Goal: Information Seeking & Learning: Learn about a topic

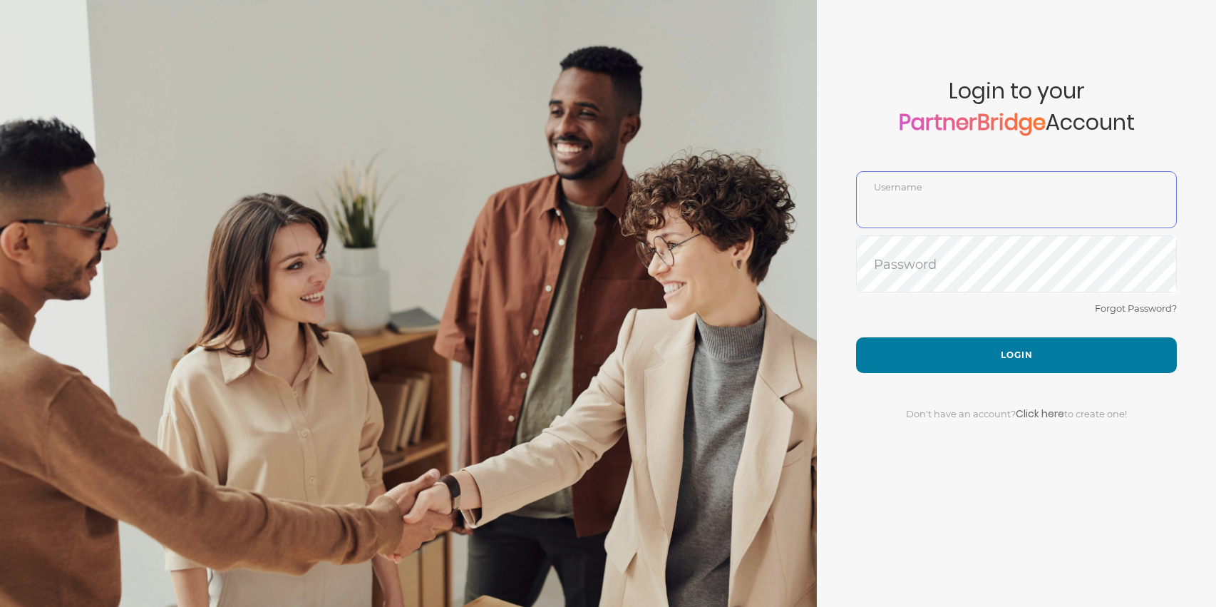
type input "DemoUser"
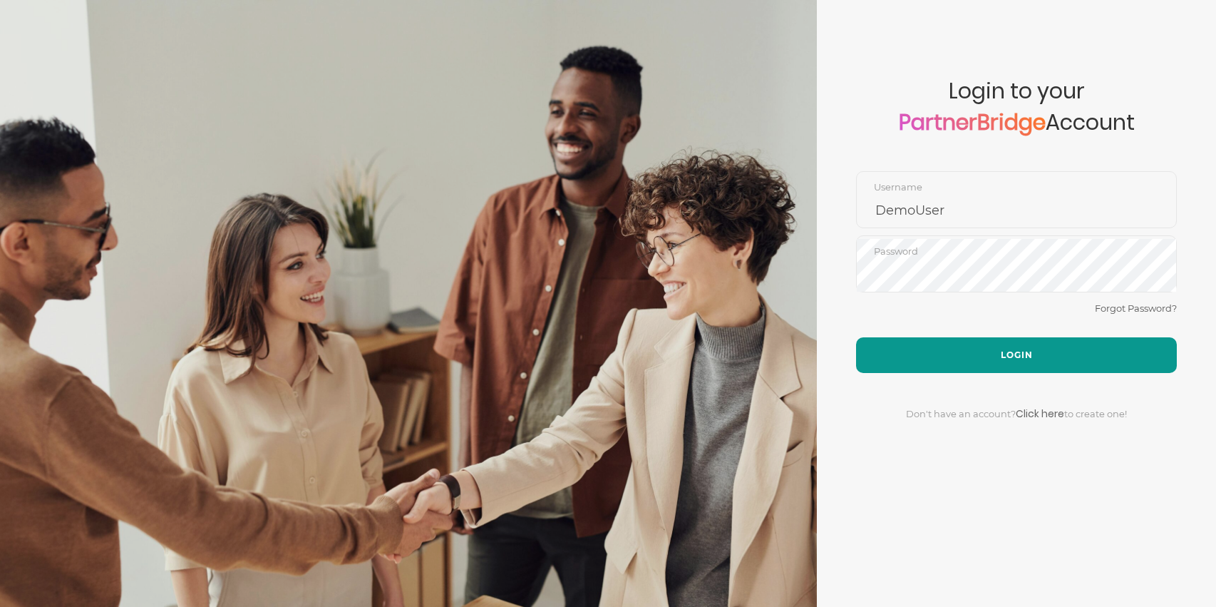
drag, startPoint x: 1031, startPoint y: 334, endPoint x: 1033, endPoint y: 342, distance: 8.1
click at [1031, 334] on div "Forgot Password?" at bounding box center [1016, 318] width 321 height 38
click at [1033, 344] on button "Login" at bounding box center [1016, 355] width 321 height 36
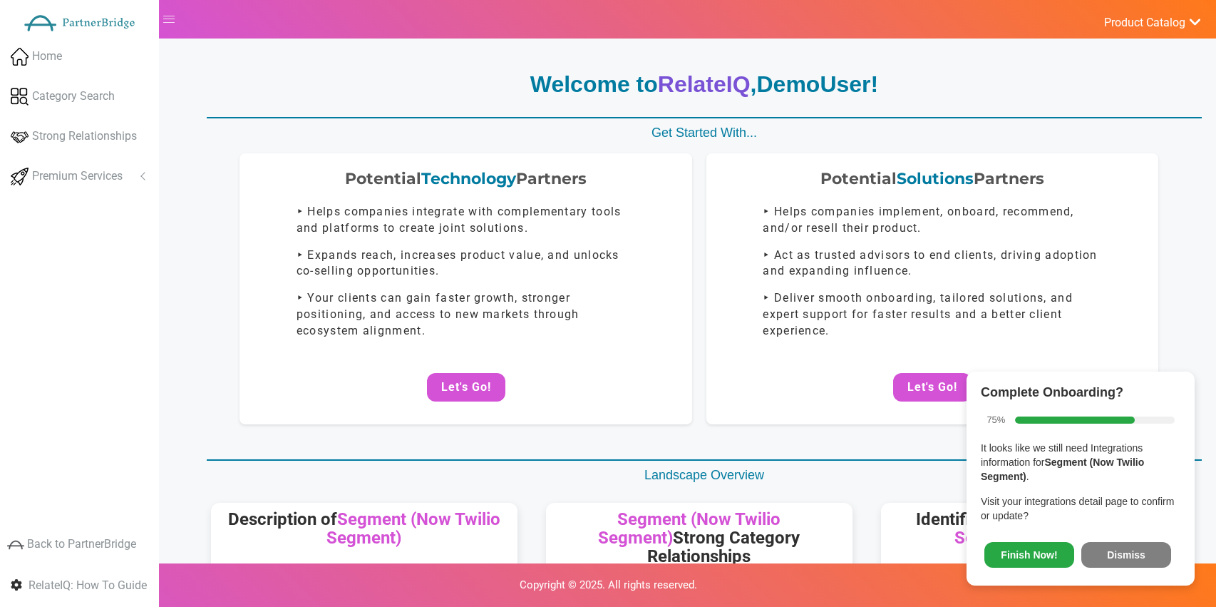
click at [1119, 542] on button "Dismiss" at bounding box center [1126, 555] width 90 height 26
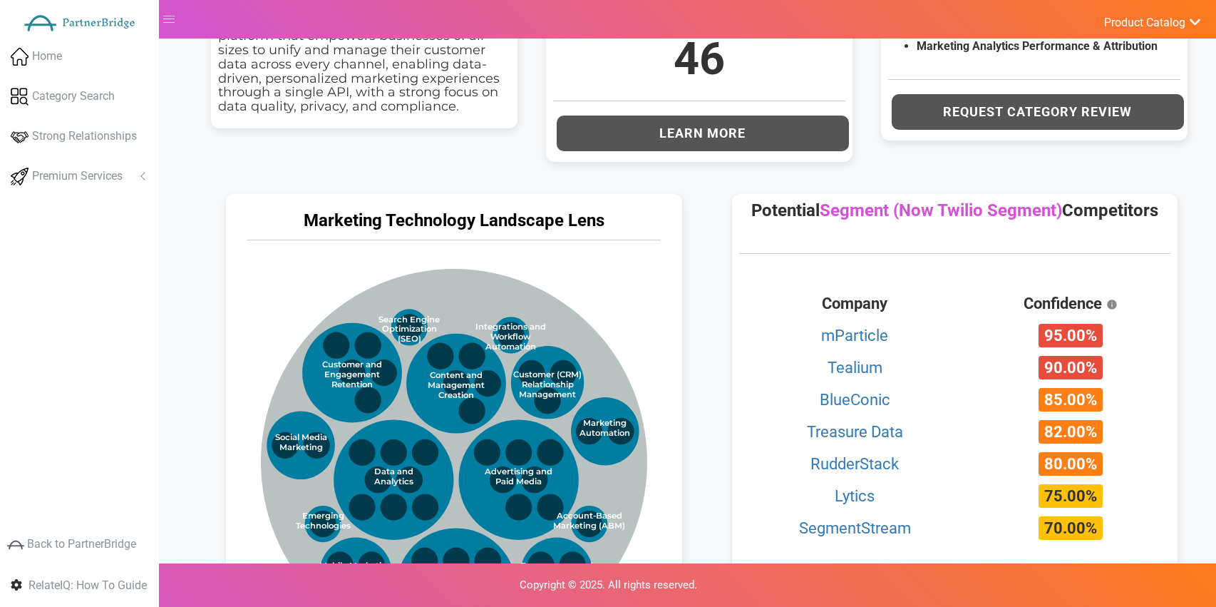
scroll to position [569, 0]
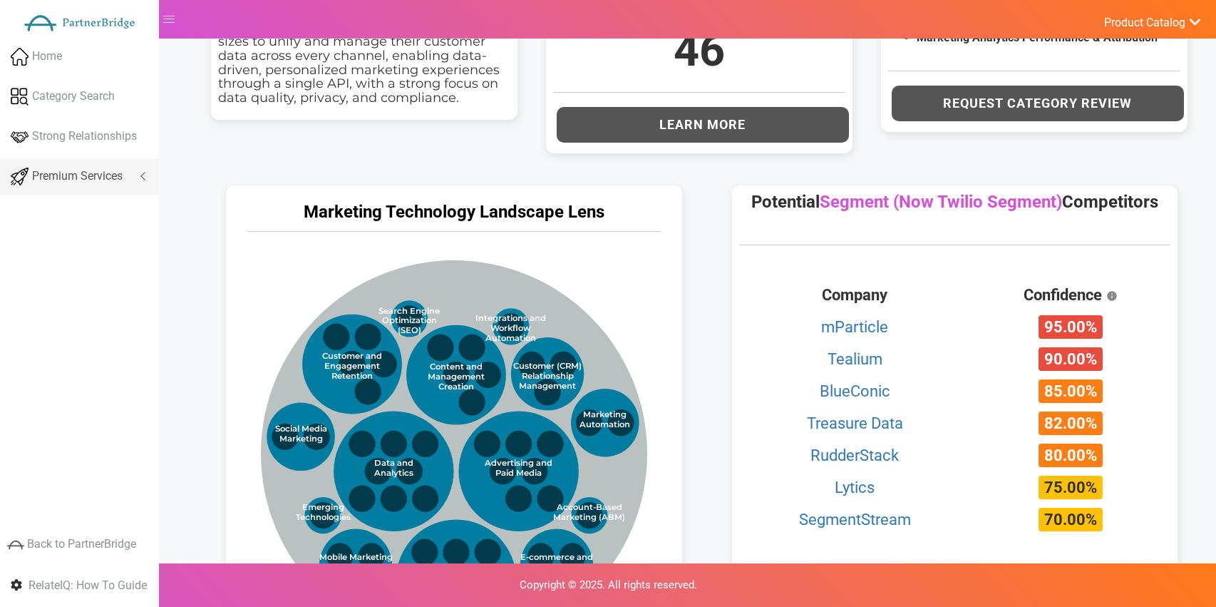
click at [49, 182] on span "Premium Services" at bounding box center [77, 176] width 91 height 16
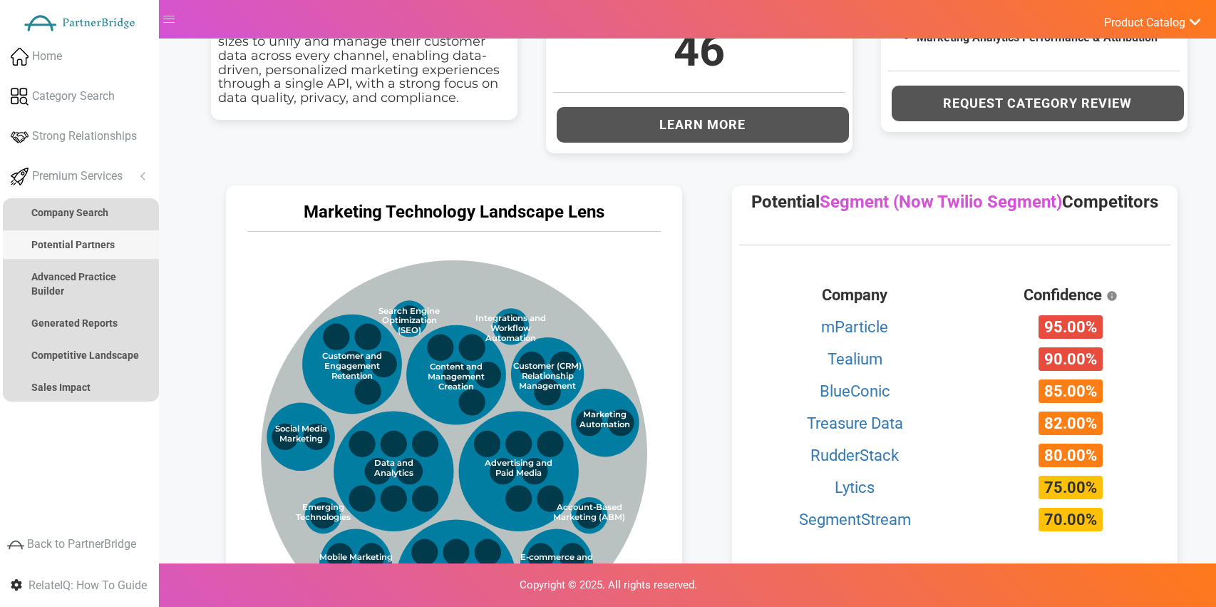
click at [72, 254] on link "Potential Partners" at bounding box center [81, 244] width 156 height 29
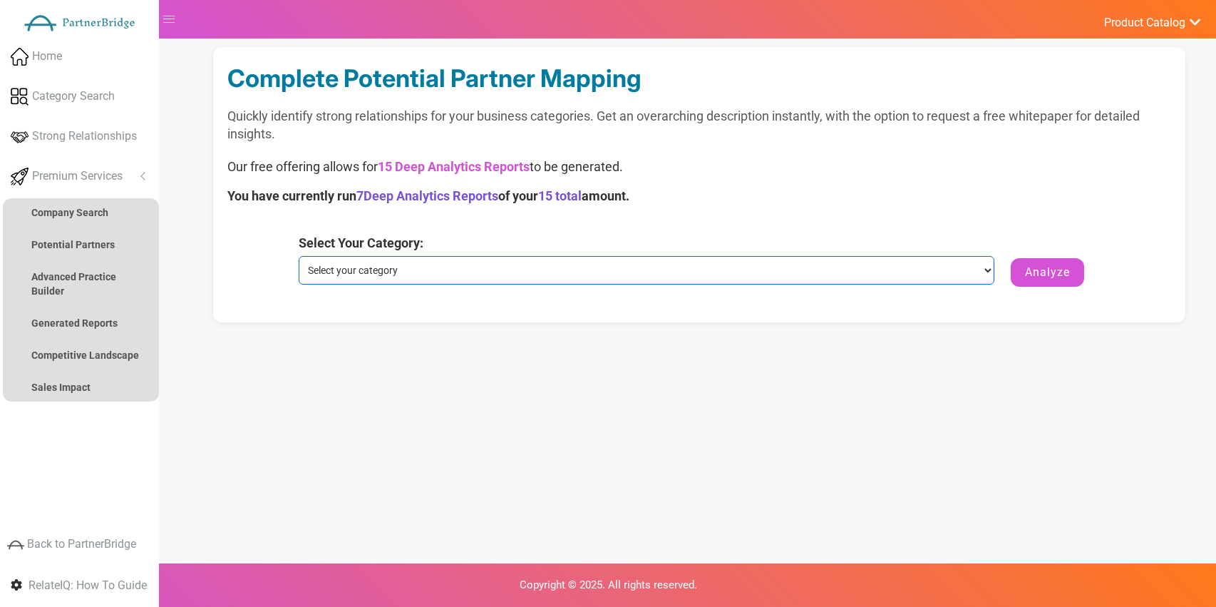
click at [575, 273] on select "Select your category Customer Data Platform Marketing Analytics Performance & A…" at bounding box center [647, 270] width 696 height 29
select select "Customer Data Platform"
click at [299, 256] on select "Select your category Customer Data Platform Marketing Analytics Performance & A…" at bounding box center [647, 270] width 696 height 29
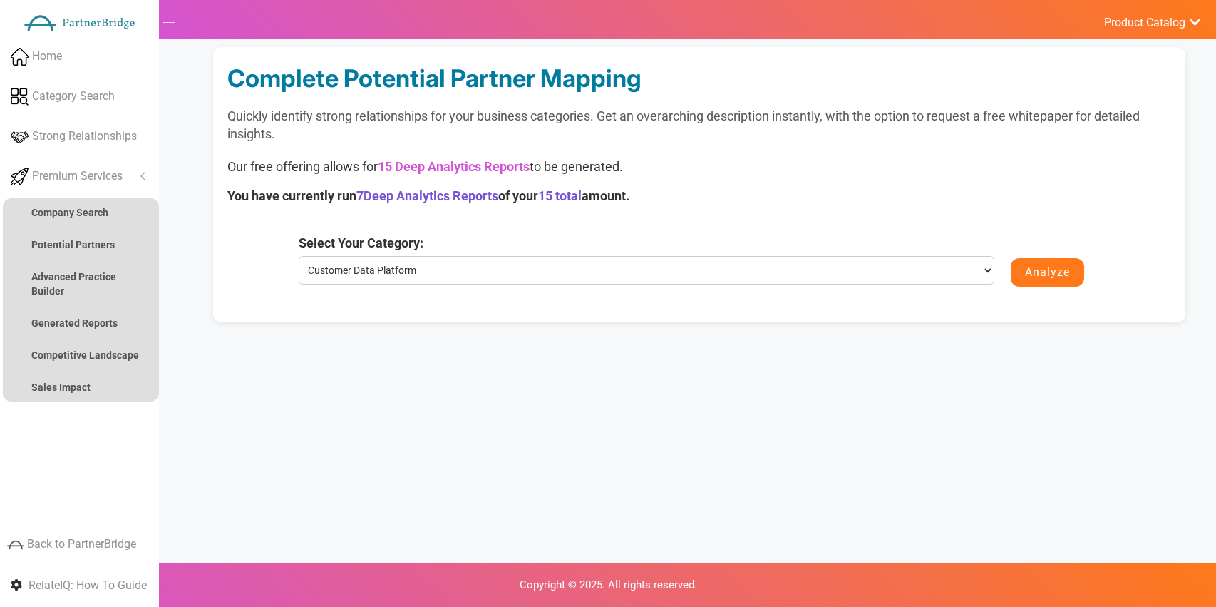
click at [1021, 280] on button "Analyze" at bounding box center [1047, 272] width 73 height 29
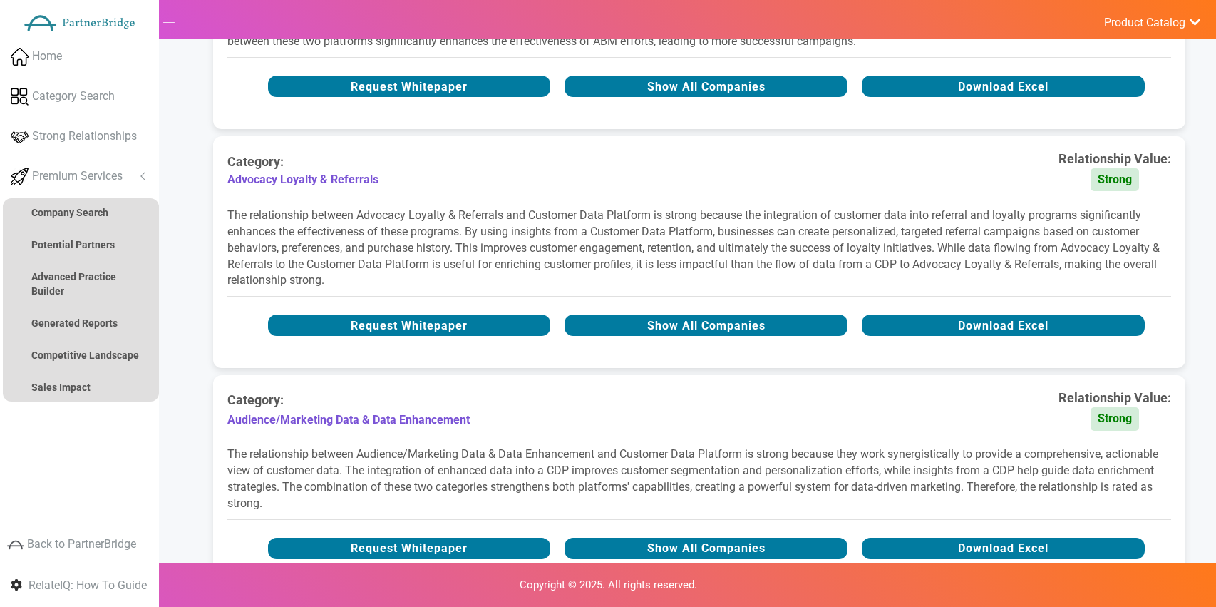
scroll to position [531, 0]
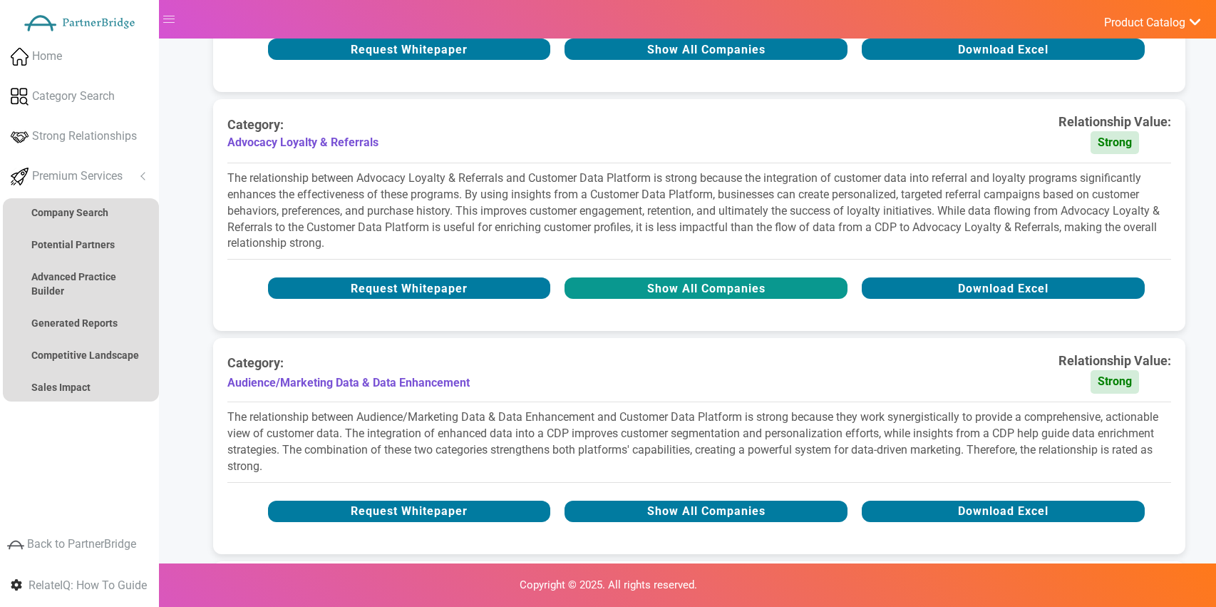
click at [750, 294] on button "Show All Companies" at bounding box center [705, 287] width 283 height 21
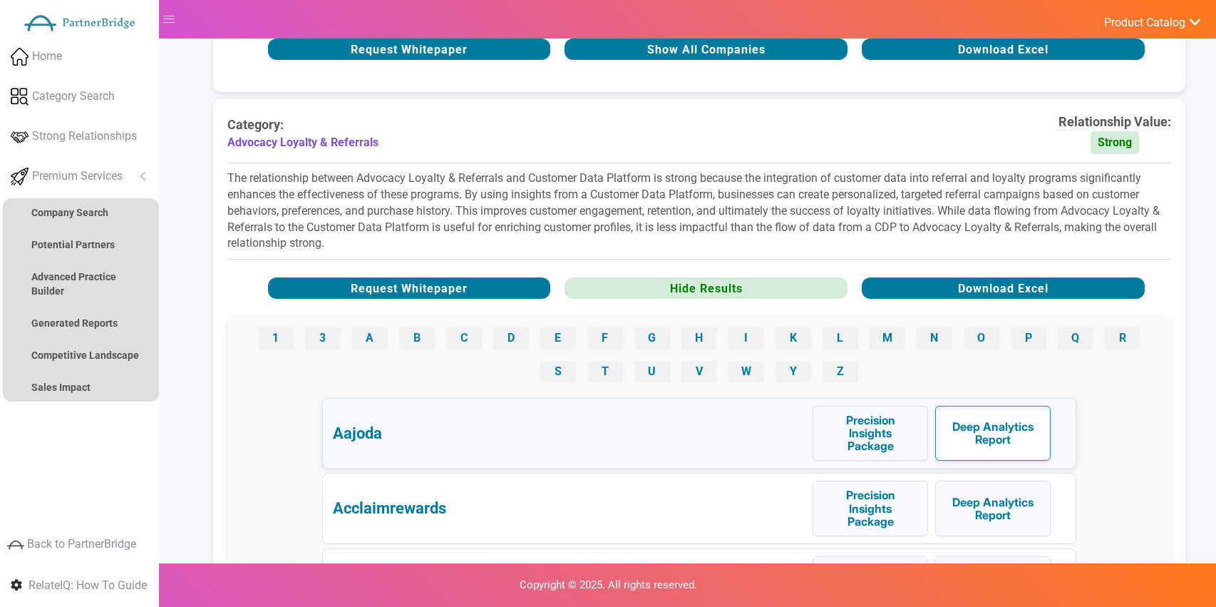
click at [964, 434] on button "Deep Analytics Report" at bounding box center [992, 433] width 115 height 55
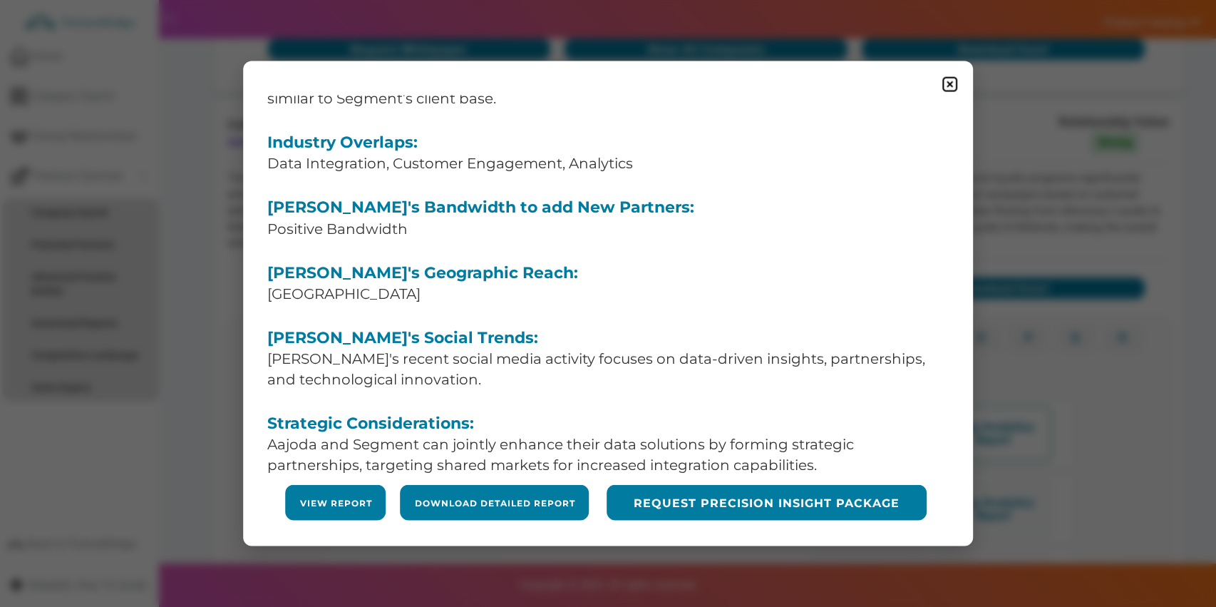
scroll to position [208, 0]
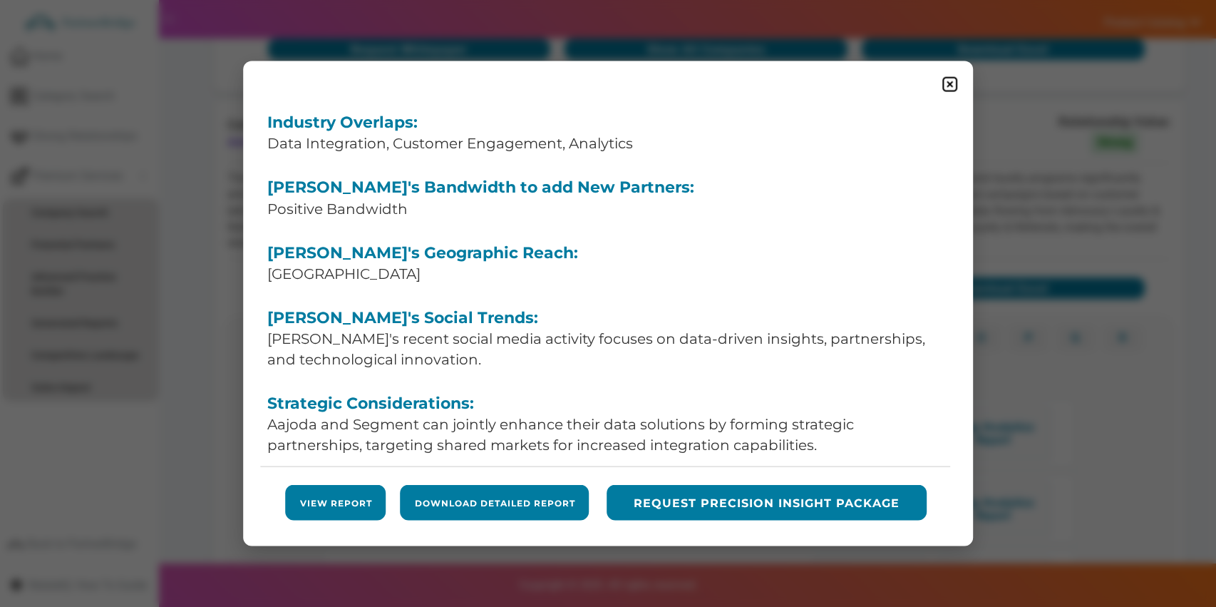
click at [347, 507] on link "View Report" at bounding box center [336, 502] width 72 height 12
click at [946, 82] on img at bounding box center [950, 84] width 18 height 18
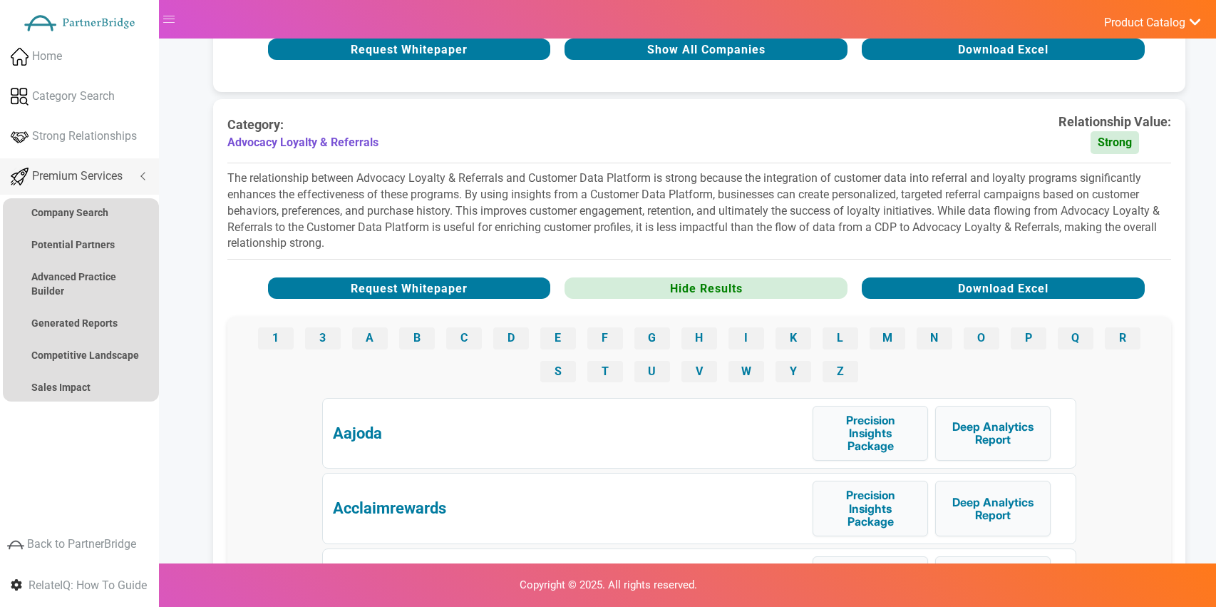
click at [78, 175] on span "Premium Services" at bounding box center [77, 176] width 91 height 16
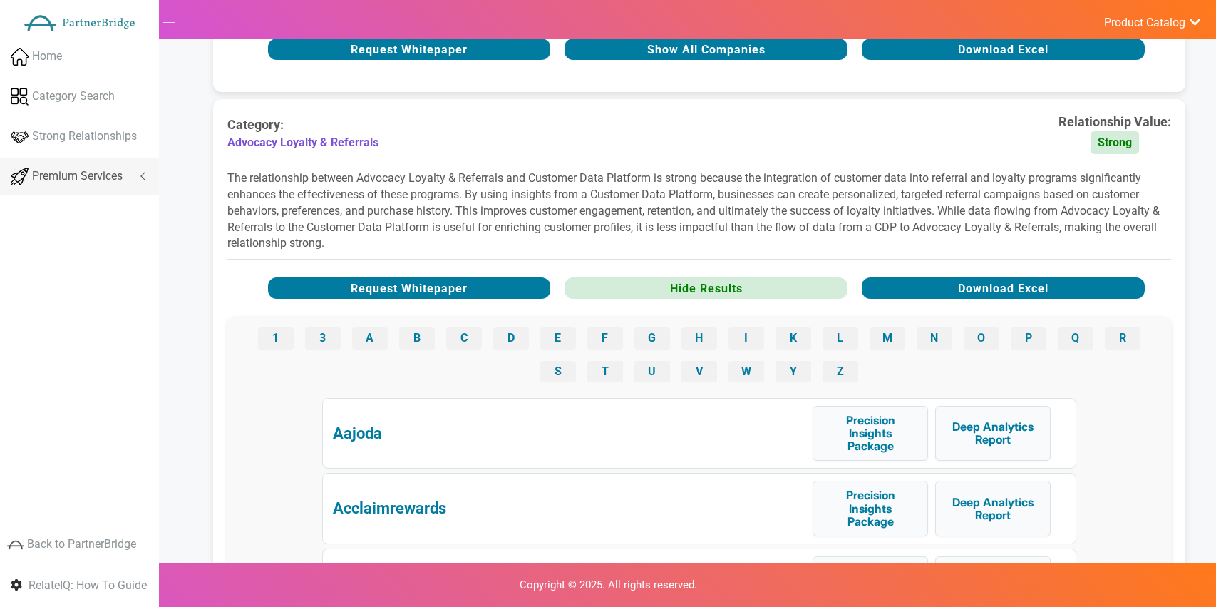
click at [123, 166] on link "Premium Services" at bounding box center [79, 176] width 159 height 36
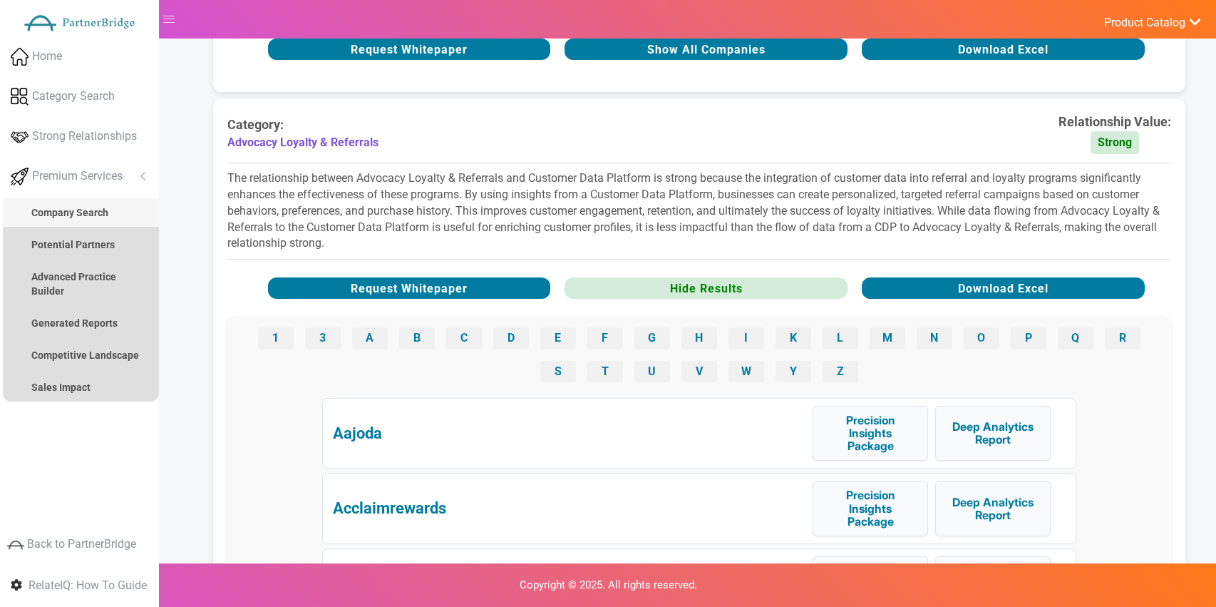
click at [110, 219] on link "Company Search" at bounding box center [81, 212] width 156 height 29
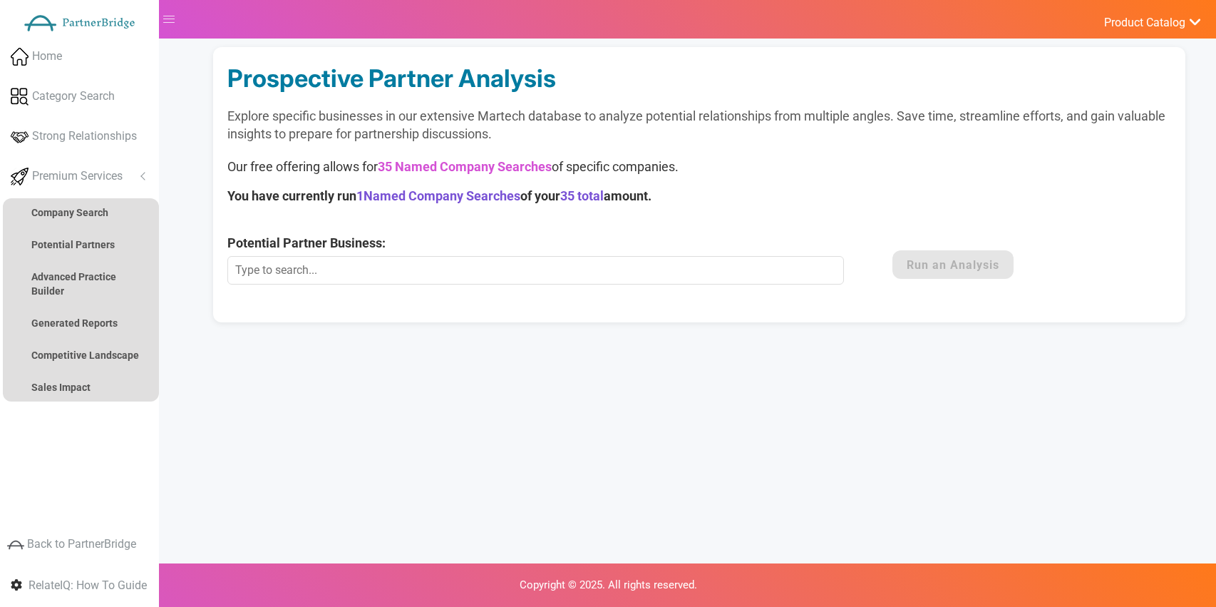
click at [455, 266] on input "Potential Partner Business:" at bounding box center [535, 270] width 616 height 29
drag, startPoint x: 493, startPoint y: 287, endPoint x: 505, endPoint y: 281, distance: 12.7
click at [495, 285] on form "Potential Partner Business: This Marketing Technology Company is not currently …" at bounding box center [628, 264] width 802 height 61
drag, startPoint x: 586, startPoint y: 267, endPoint x: 688, endPoint y: 259, distance: 102.9
click at [598, 263] on input "Potential Partner Business:" at bounding box center [535, 270] width 616 height 29
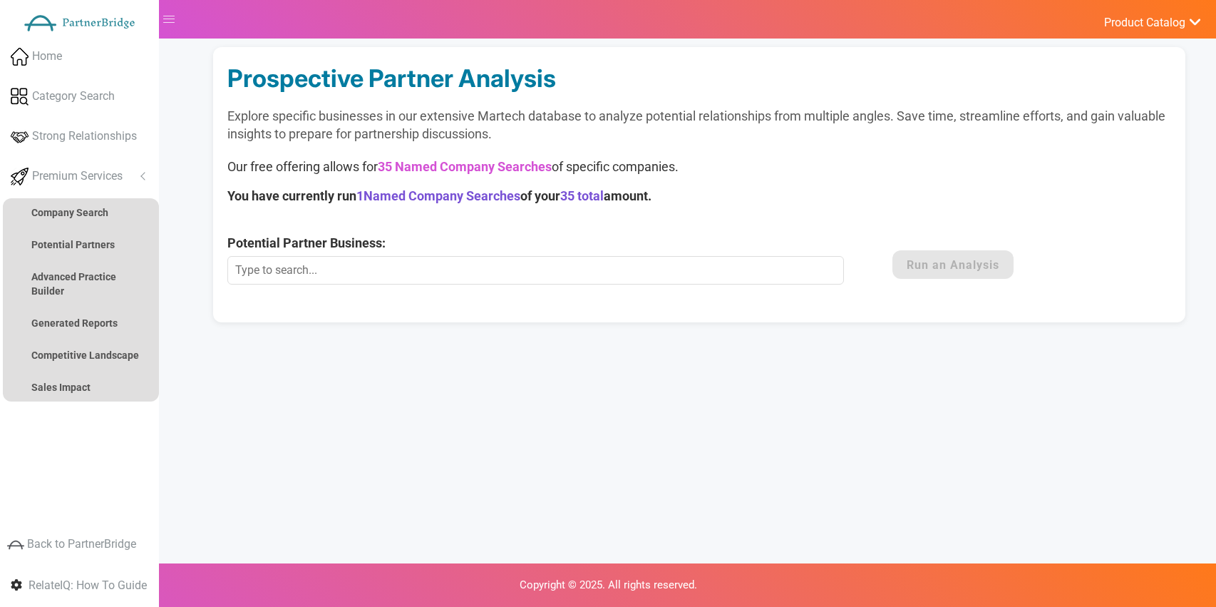
type input "1888 Press Release"
click at [974, 272] on button "Run an Analysis" at bounding box center [952, 264] width 121 height 29
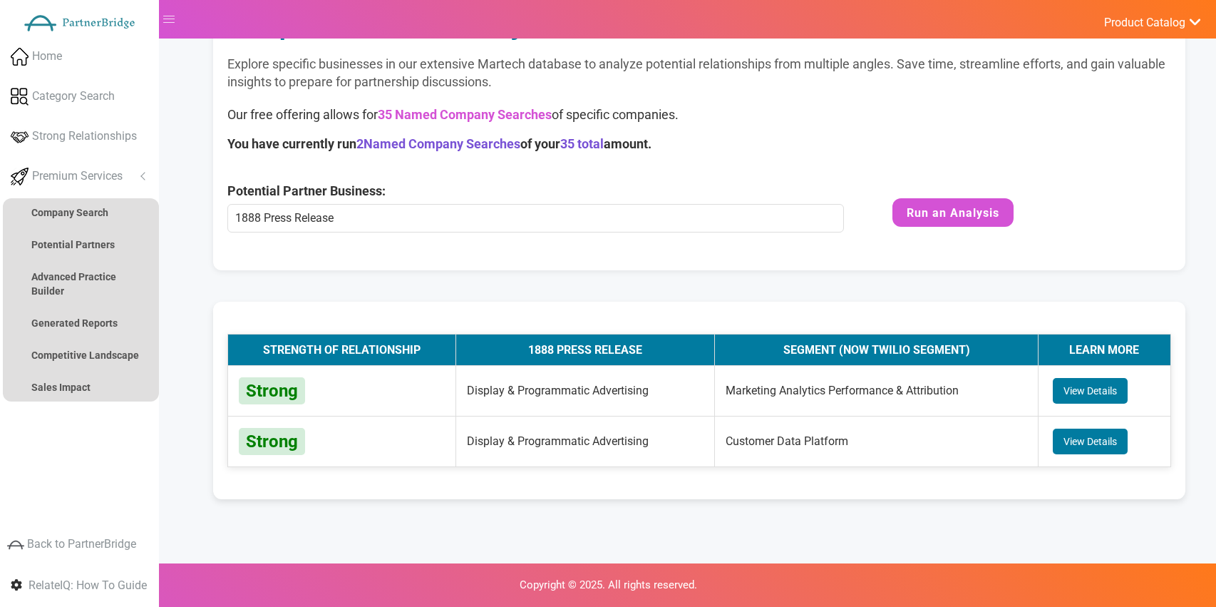
scroll to position [56, 0]
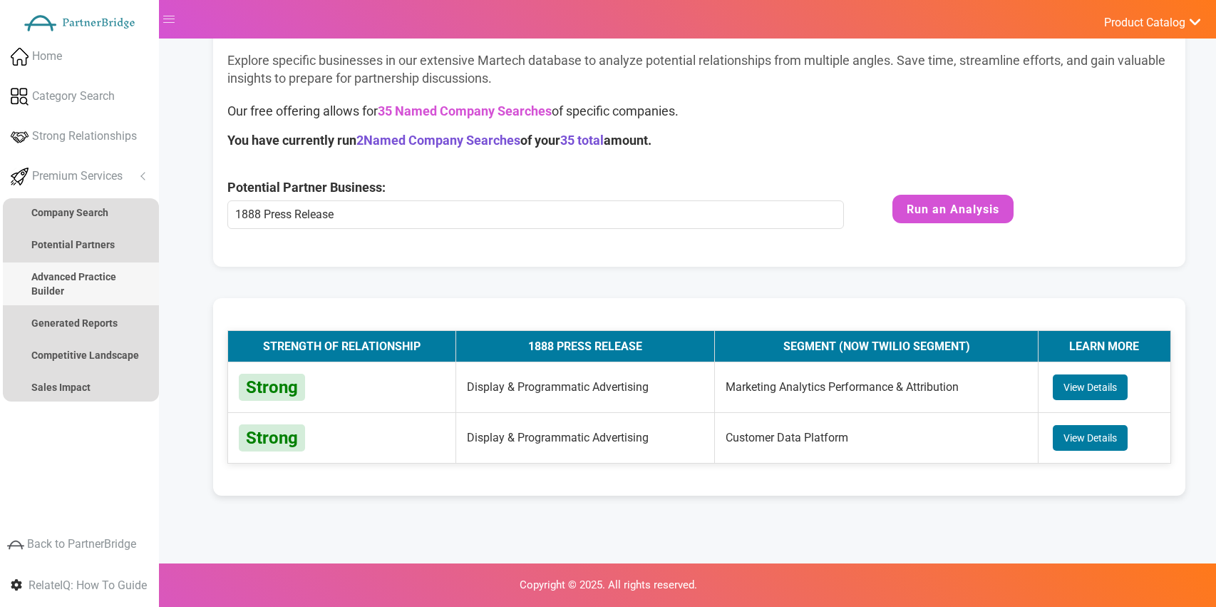
click at [76, 290] on link "Advanced Practice Builder" at bounding box center [81, 283] width 156 height 43
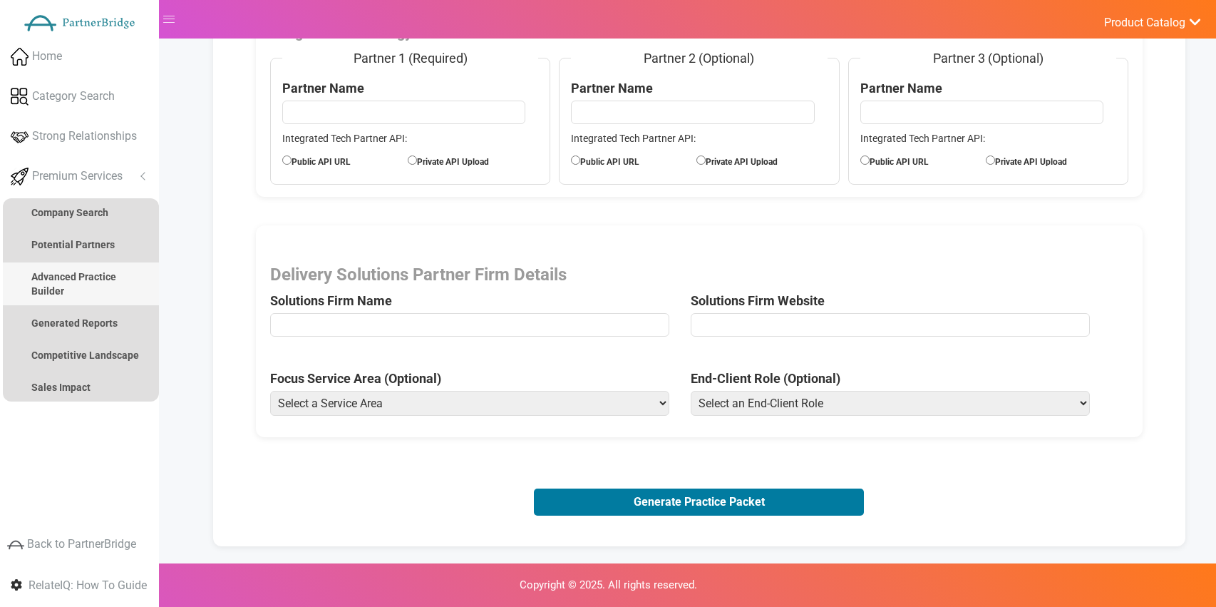
scroll to position [0, 0]
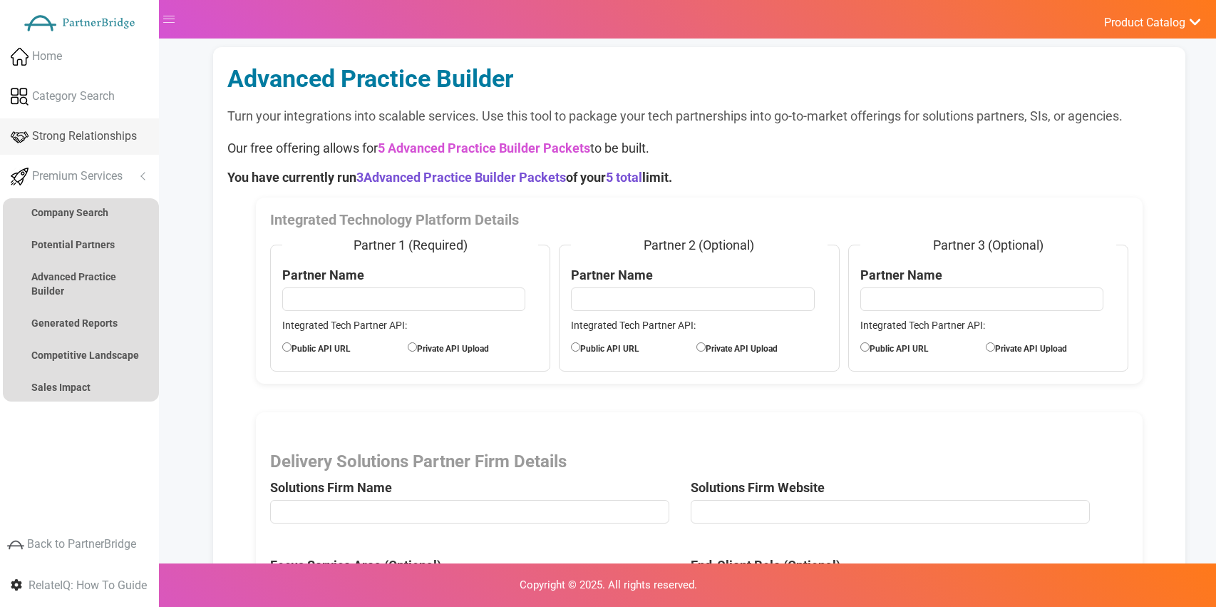
click at [78, 123] on link "Strong Relationships" at bounding box center [79, 136] width 159 height 36
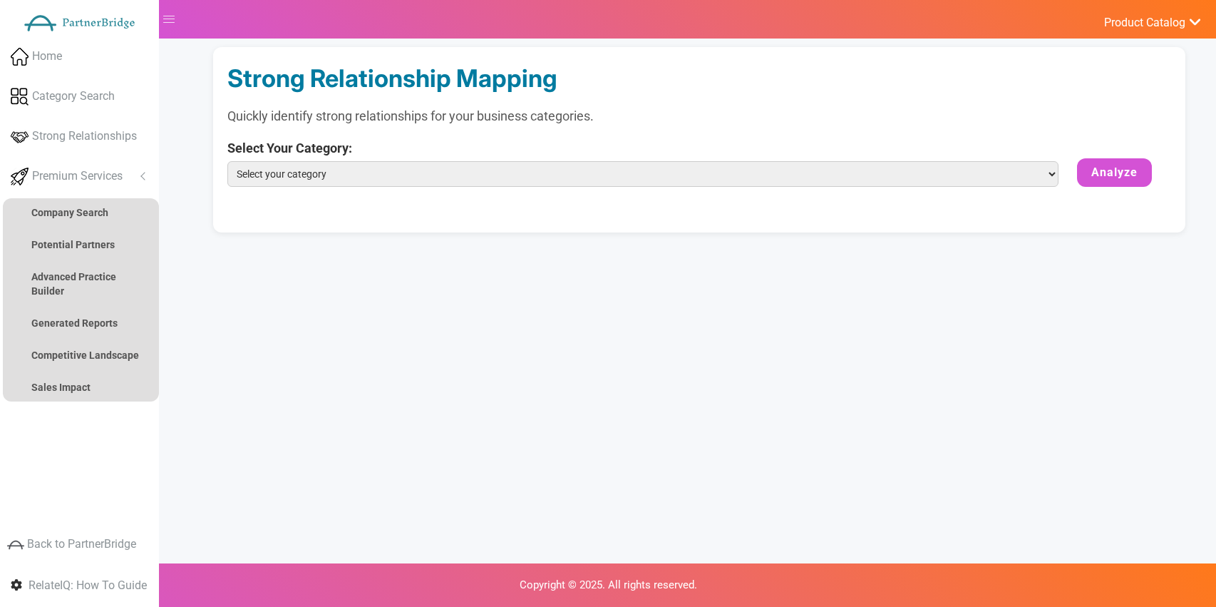
click at [321, 177] on select "Select your category Customer Data Platform Marketing Analytics Performance & A…" at bounding box center [642, 174] width 830 height 26
select select "Customer Data Platform"
click at [227, 161] on select "Select your category Customer Data Platform Marketing Analytics Performance & A…" at bounding box center [642, 174] width 830 height 26
drag, startPoint x: 1146, startPoint y: 196, endPoint x: 1136, endPoint y: 182, distance: 17.4
click at [1144, 195] on form "Select Your Category: Select your category Customer Data Platform Marketing Ana…" at bounding box center [698, 172] width 943 height 66
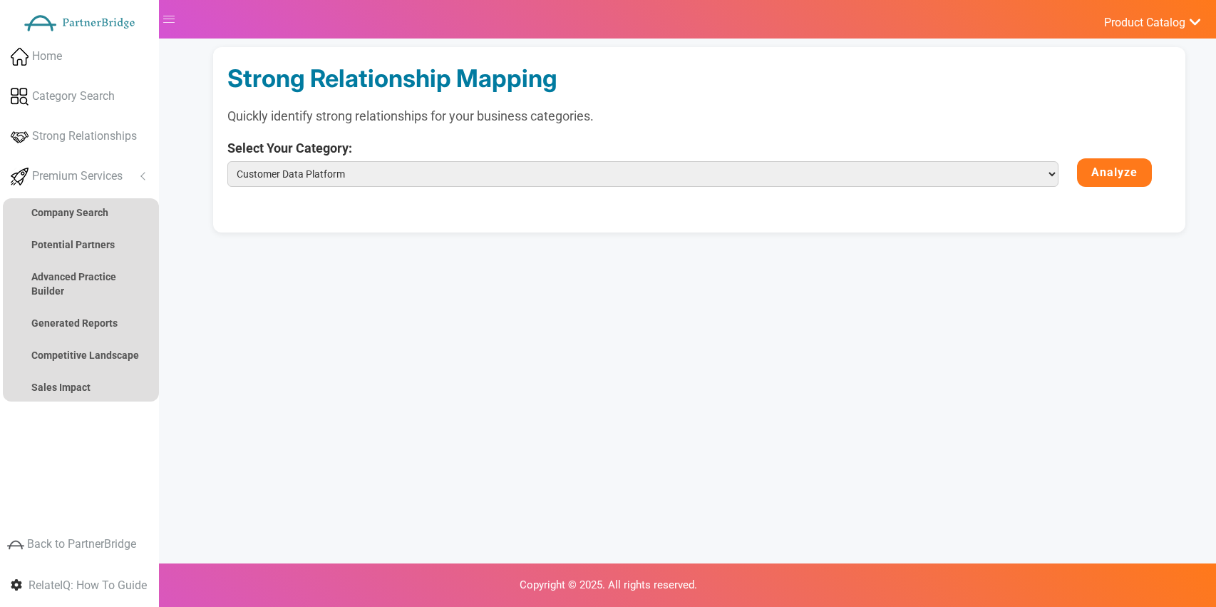
click at [1136, 182] on button "Analyze" at bounding box center [1114, 172] width 75 height 29
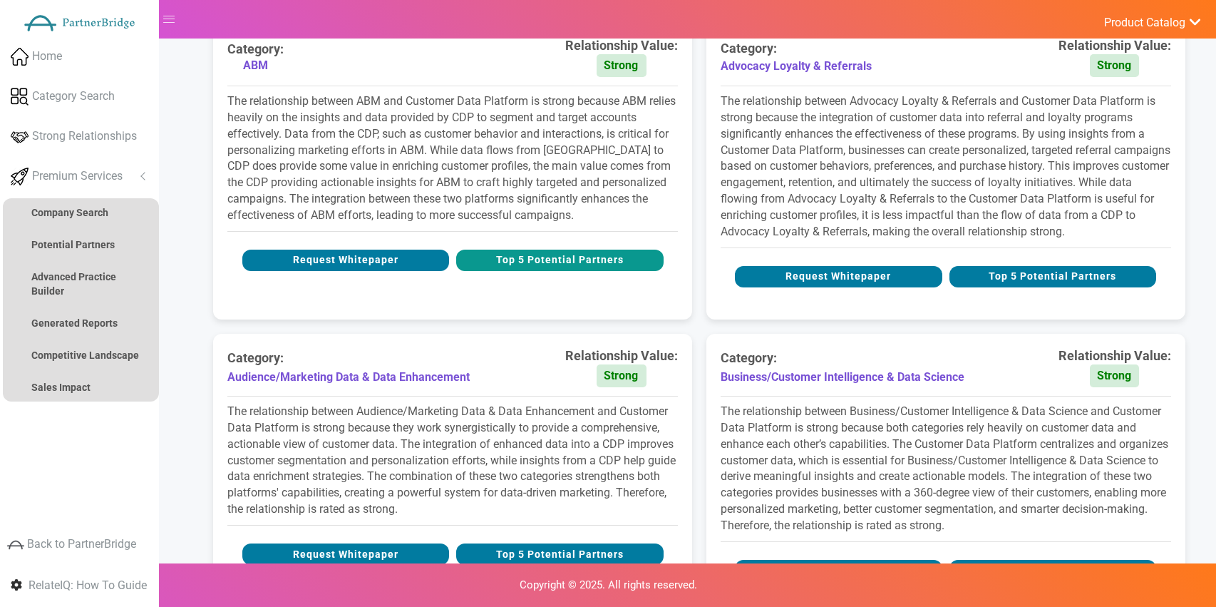
click at [605, 256] on button "Top 5 Potential Partners" at bounding box center [559, 259] width 207 height 21
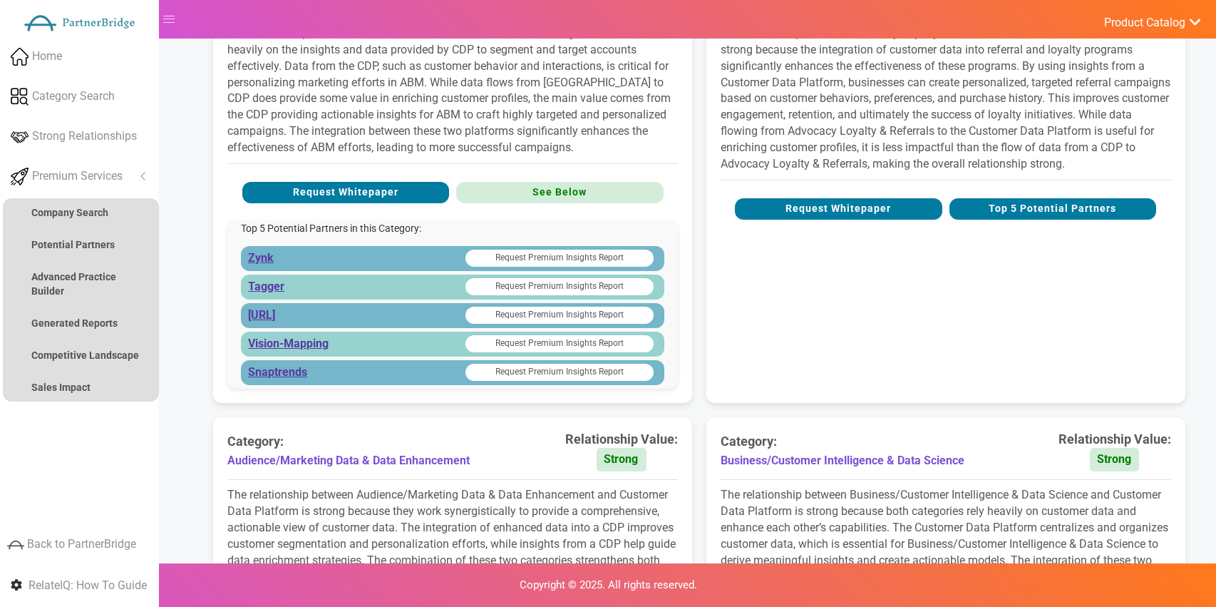
scroll to position [351, 0]
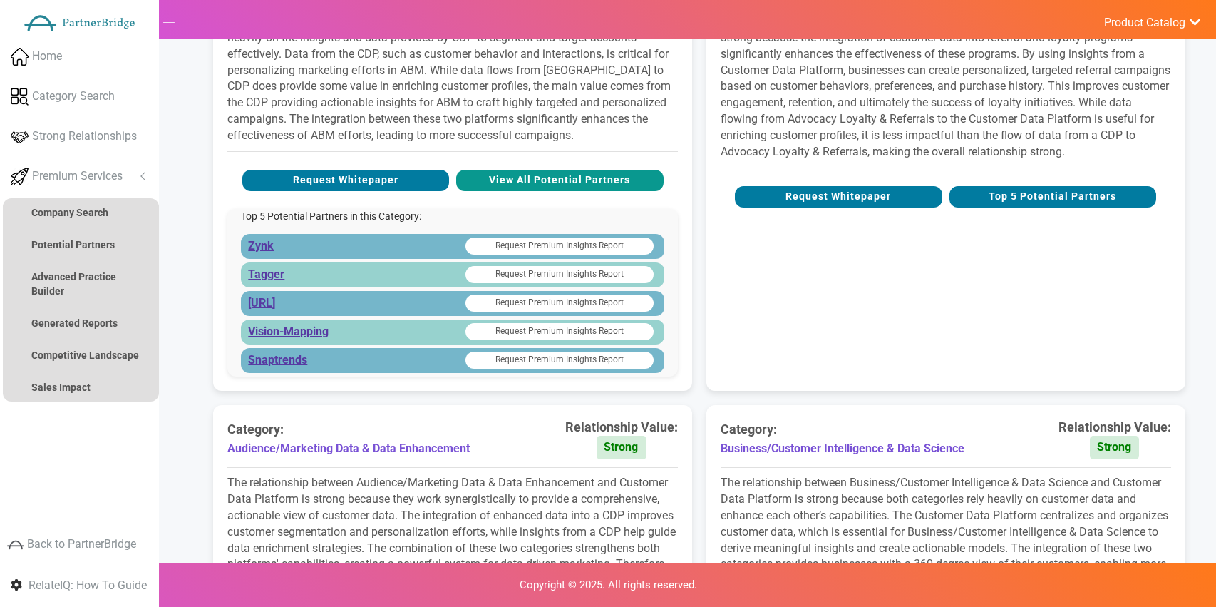
click at [594, 176] on button "View All Potential Partners" at bounding box center [559, 180] width 207 height 21
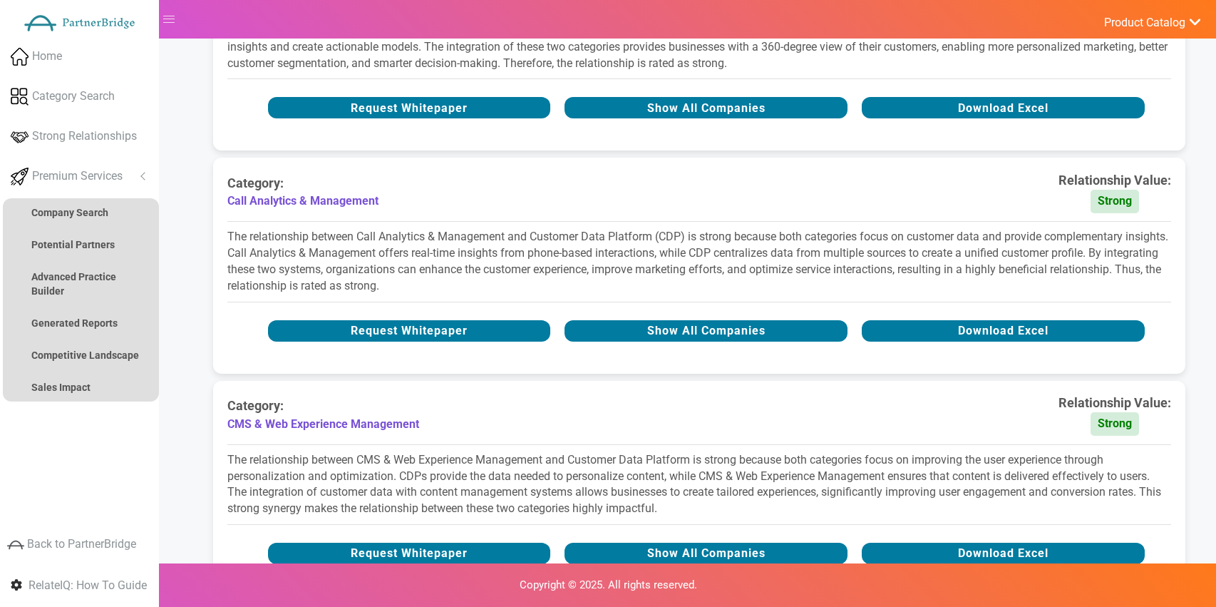
scroll to position [2630, 0]
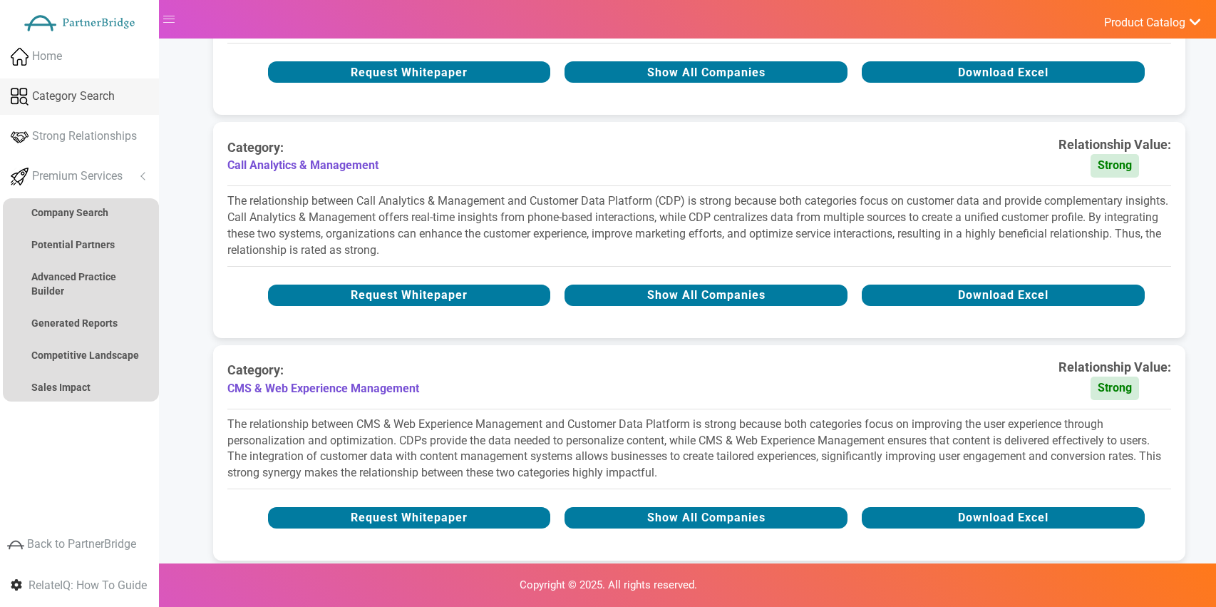
drag, startPoint x: 120, startPoint y: 93, endPoint x: 114, endPoint y: 78, distance: 16.3
click at [120, 93] on link "Category Search" at bounding box center [79, 96] width 159 height 36
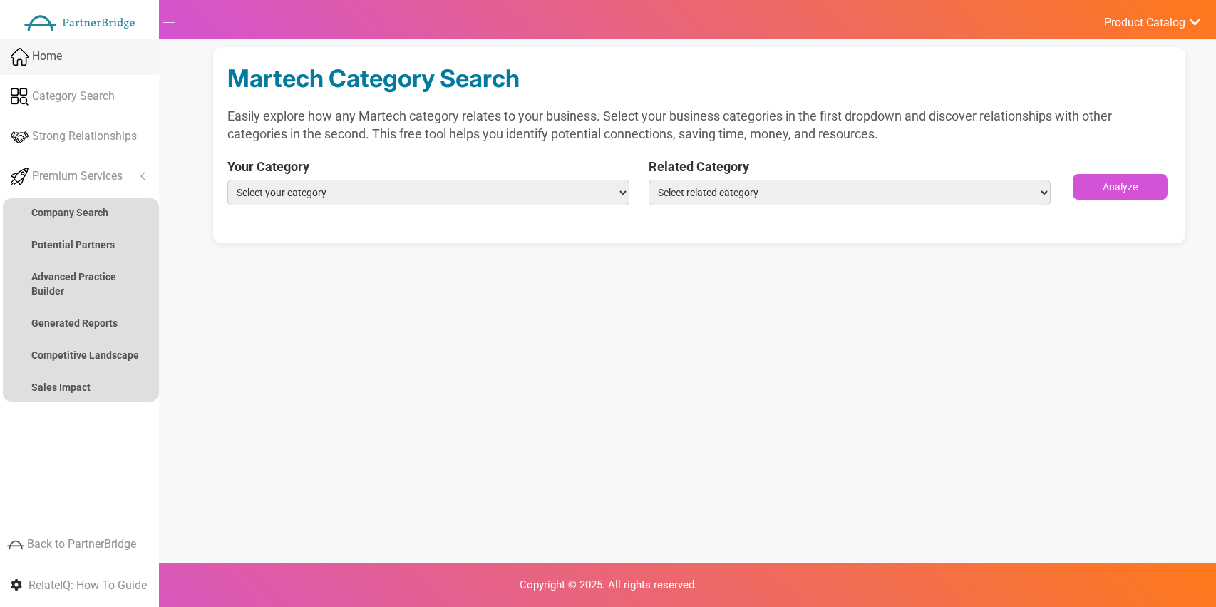
click at [78, 54] on link "Home" at bounding box center [79, 56] width 159 height 36
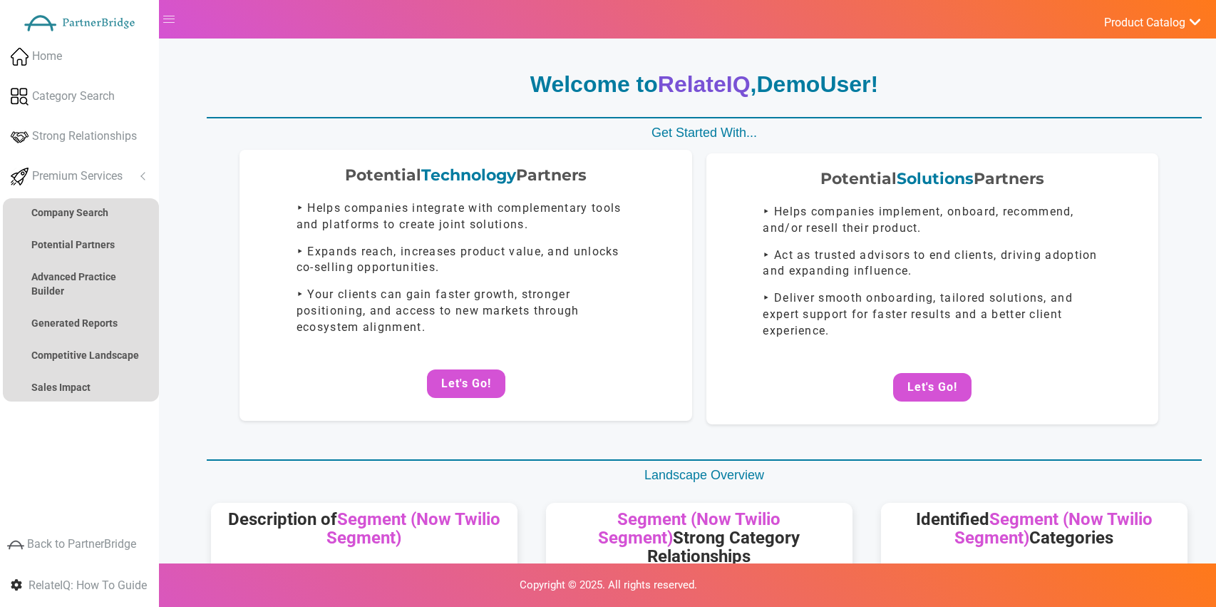
click at [418, 381] on center "Let's Go!" at bounding box center [466, 383] width 424 height 29
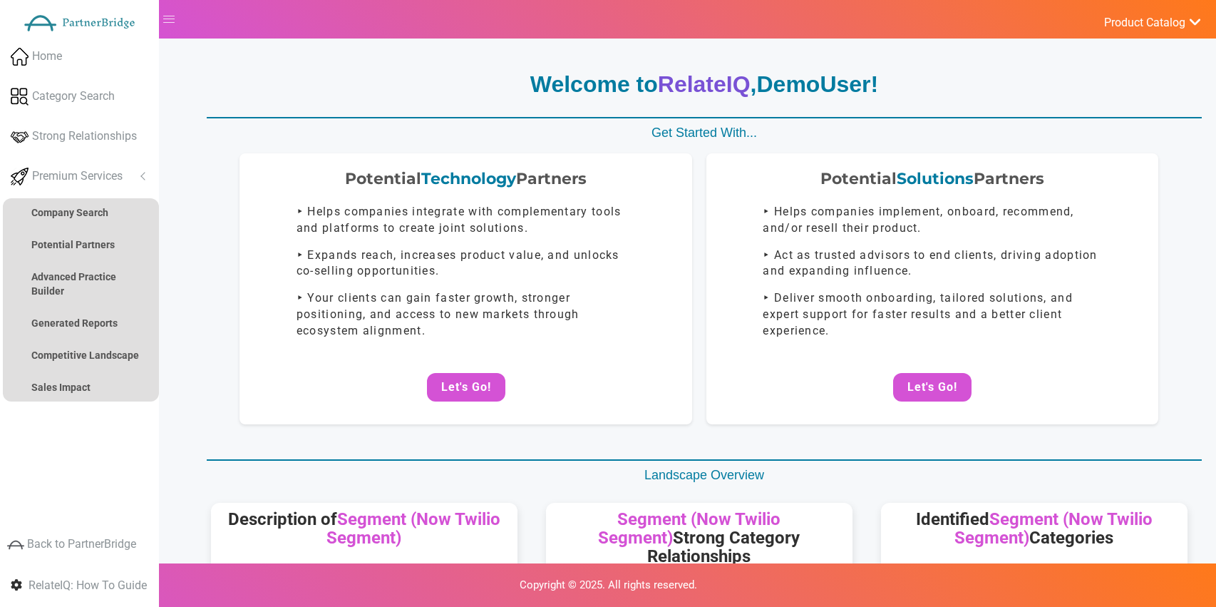
click at [443, 381] on button "Let's Go!" at bounding box center [466, 387] width 78 height 29
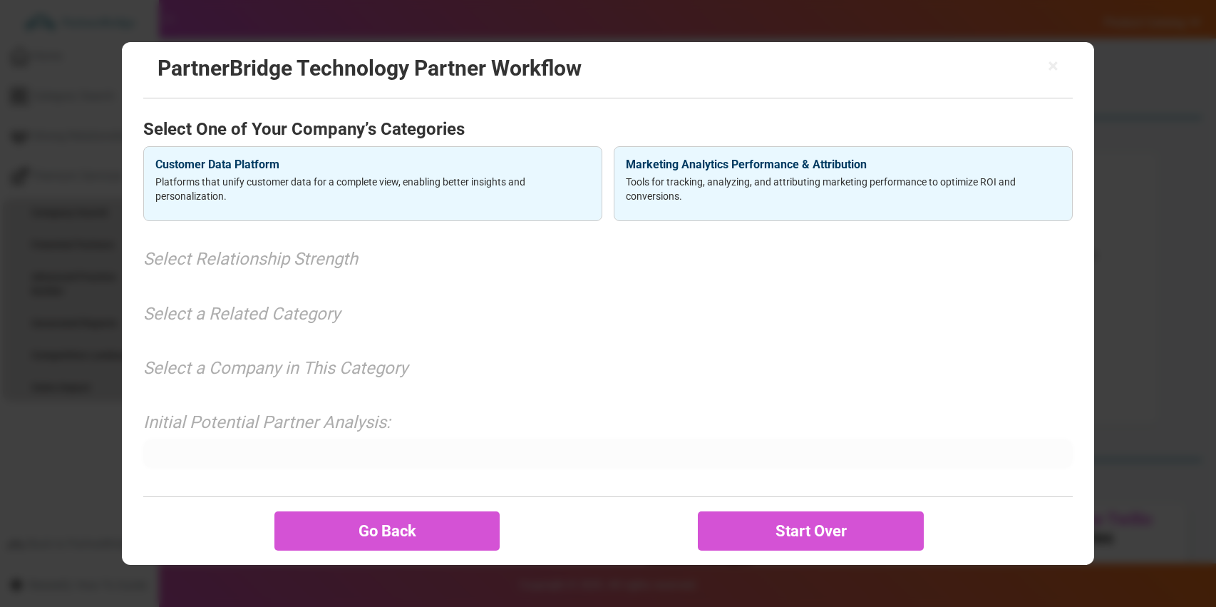
click at [557, 180] on p "Platforms that unify customer data for a complete view, enabling better insight…" at bounding box center [372, 189] width 435 height 29
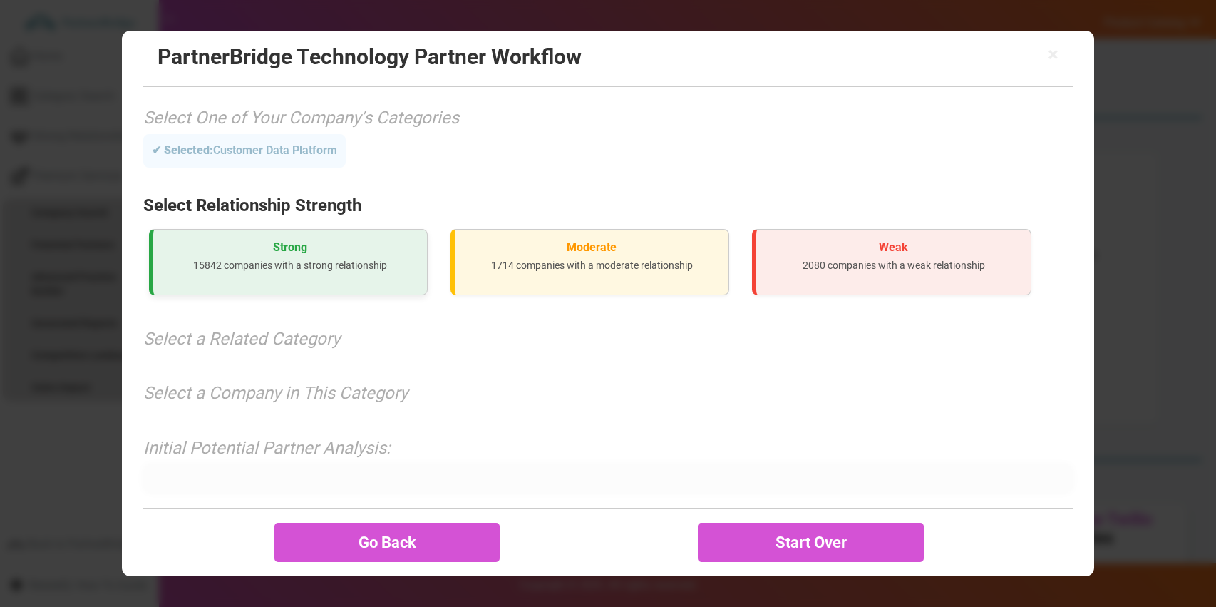
click at [383, 269] on p "15842 companies with a strong relationship" at bounding box center [290, 265] width 251 height 14
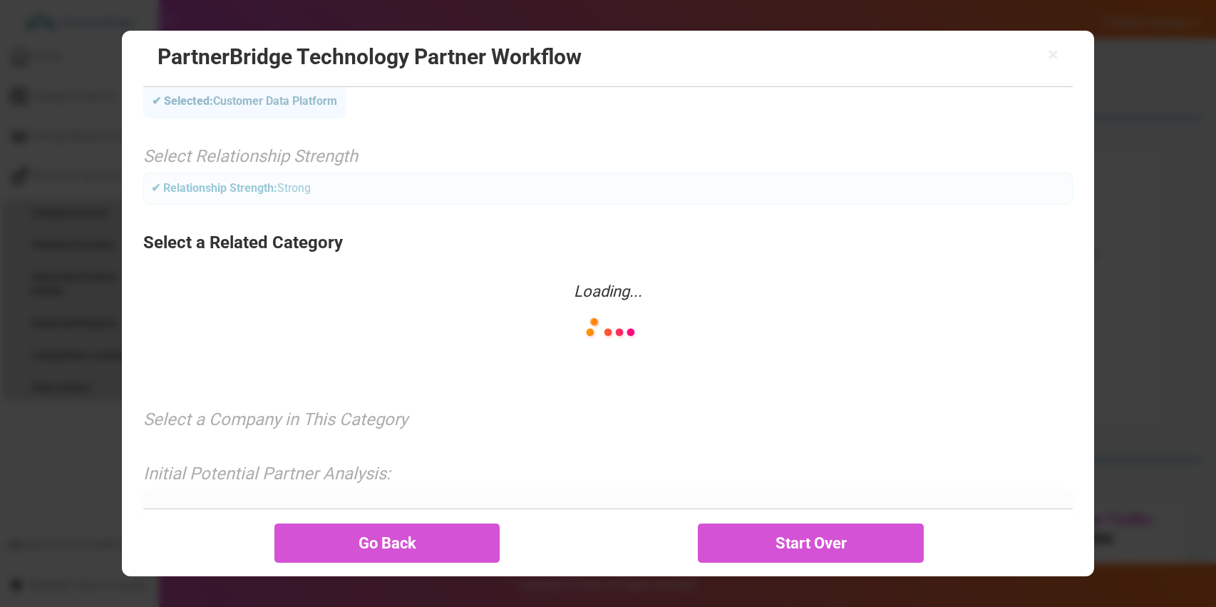
scroll to position [53, 0]
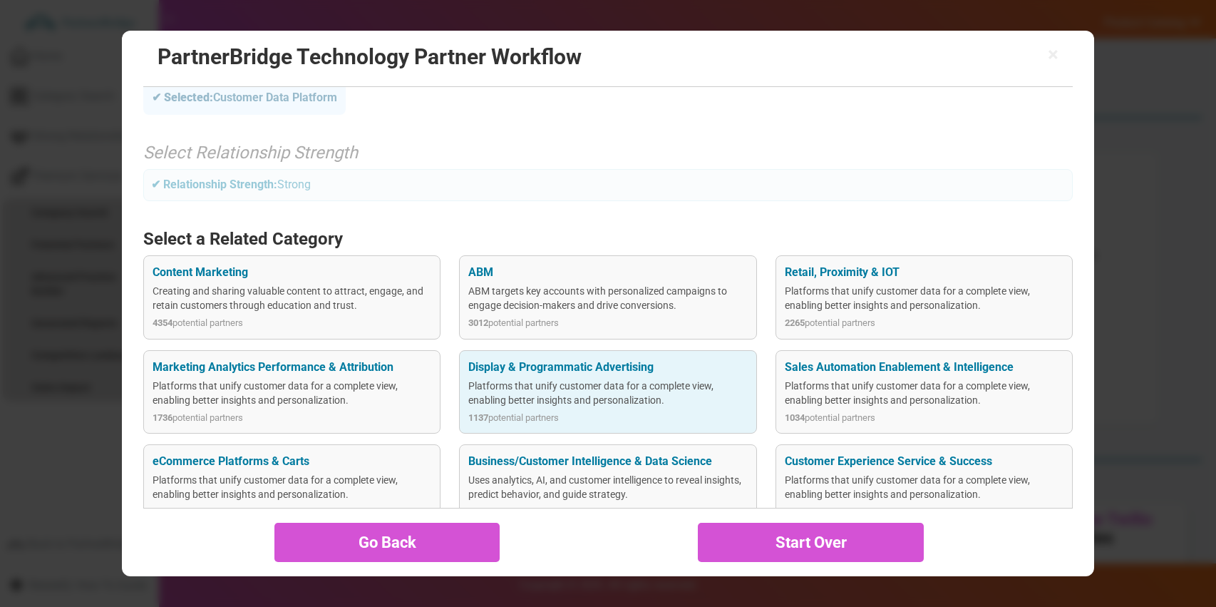
click at [718, 371] on div "Display & Programmatic Advertising" at bounding box center [607, 367] width 279 height 16
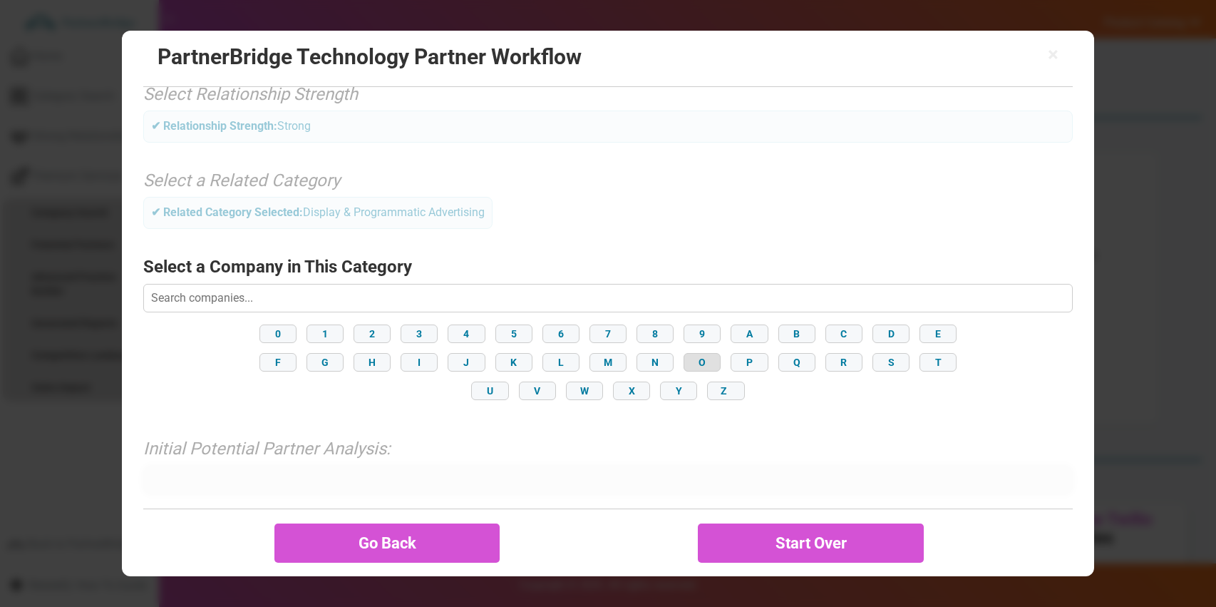
scroll to position [114, 0]
click at [634, 354] on div "0 1 2 3 4 5 6 7 8 9 A B C D E F G H I J K L M N O P Q R S T U V W X Y Z" at bounding box center [608, 359] width 930 height 83
click at [653, 356] on button "N" at bounding box center [654, 359] width 37 height 19
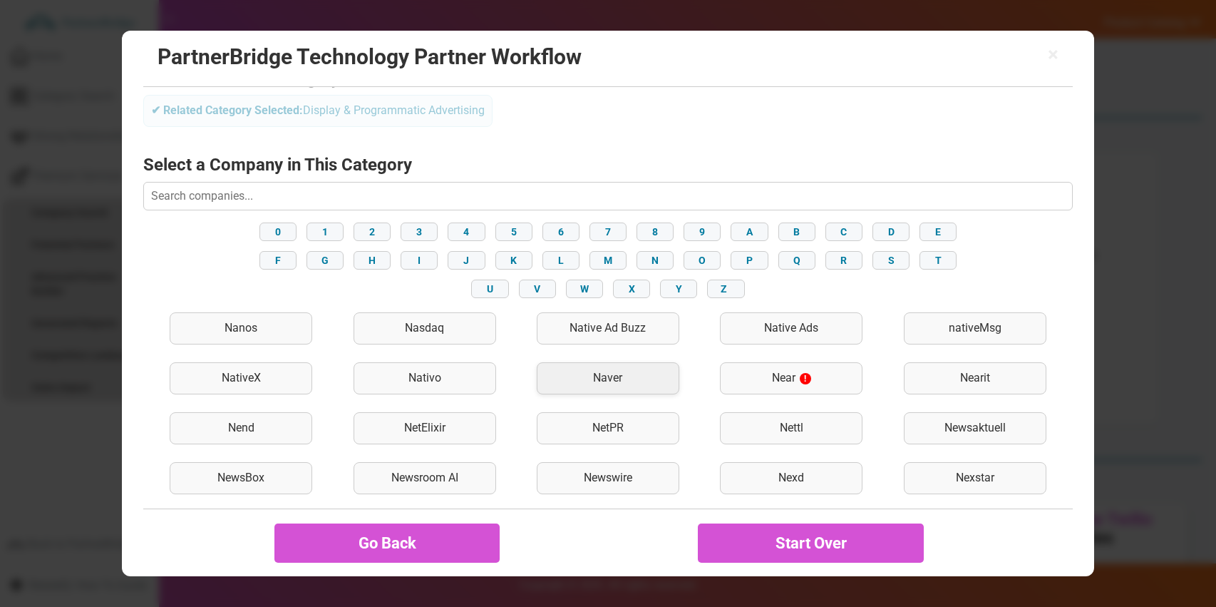
click at [639, 365] on div "Naver" at bounding box center [608, 378] width 143 height 32
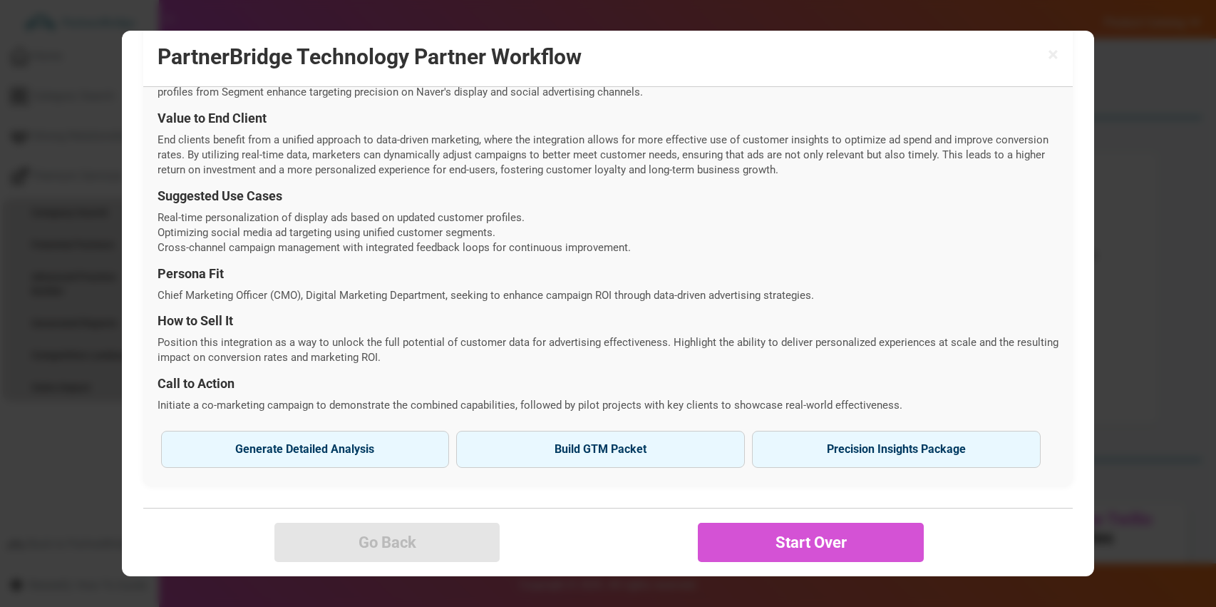
scroll to position [510, 0]
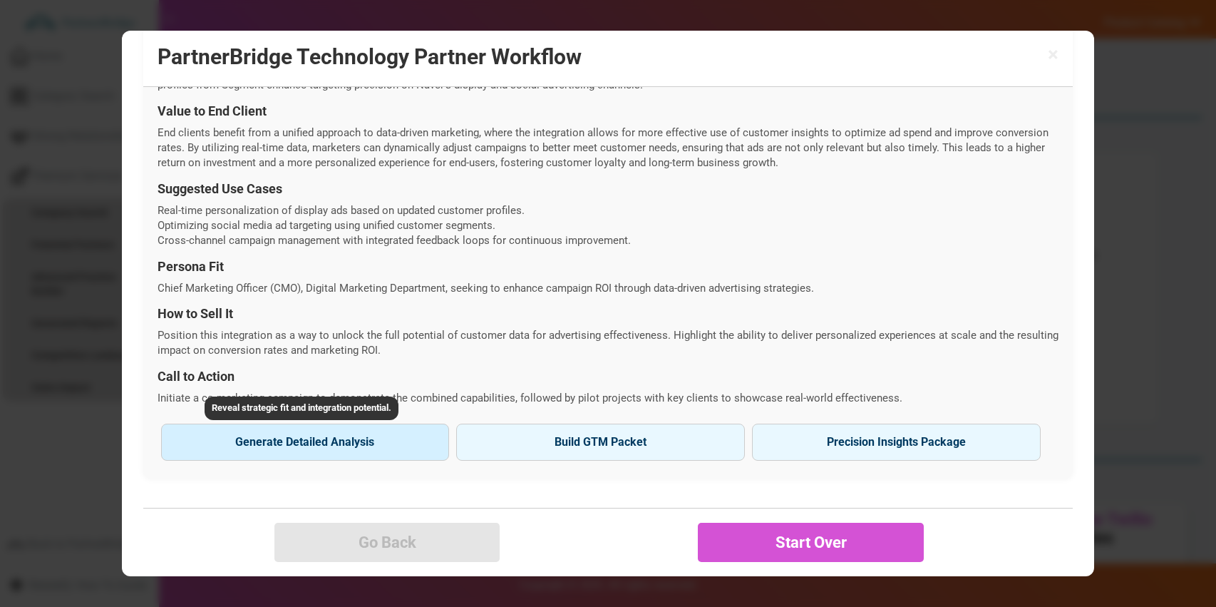
click at [421, 430] on button "Generate Detailed Analysis Reveal strategic fit and integration potential." at bounding box center [305, 441] width 289 height 37
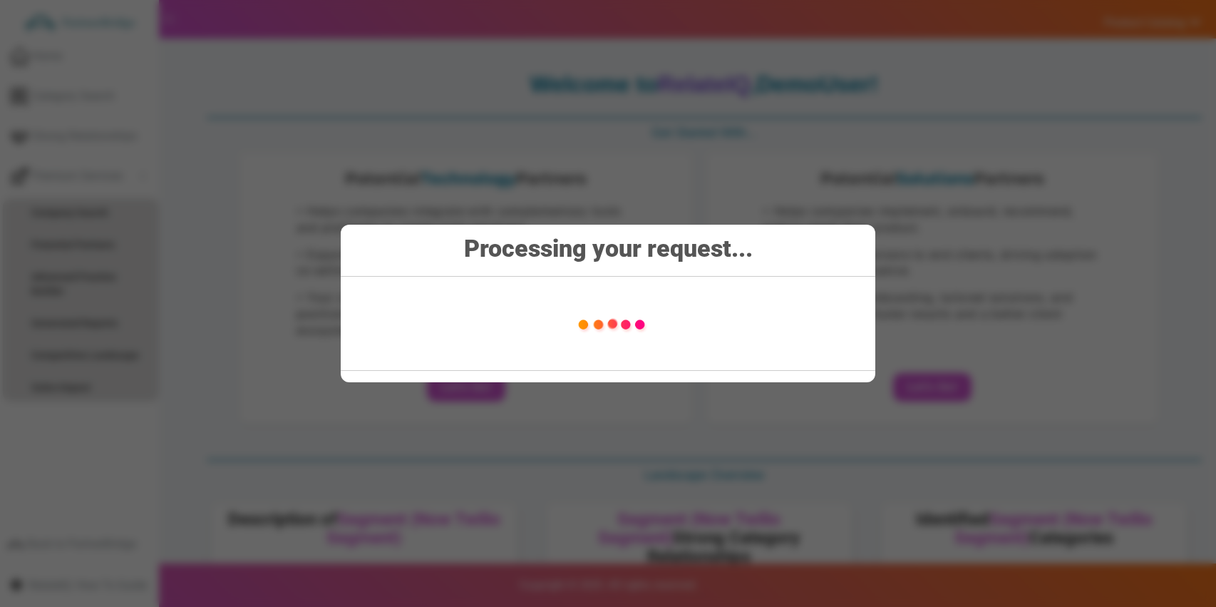
click at [599, 304] on img at bounding box center [611, 323] width 201 height 71
click at [510, 263] on div "Processing your request..." at bounding box center [608, 304] width 535 height 158
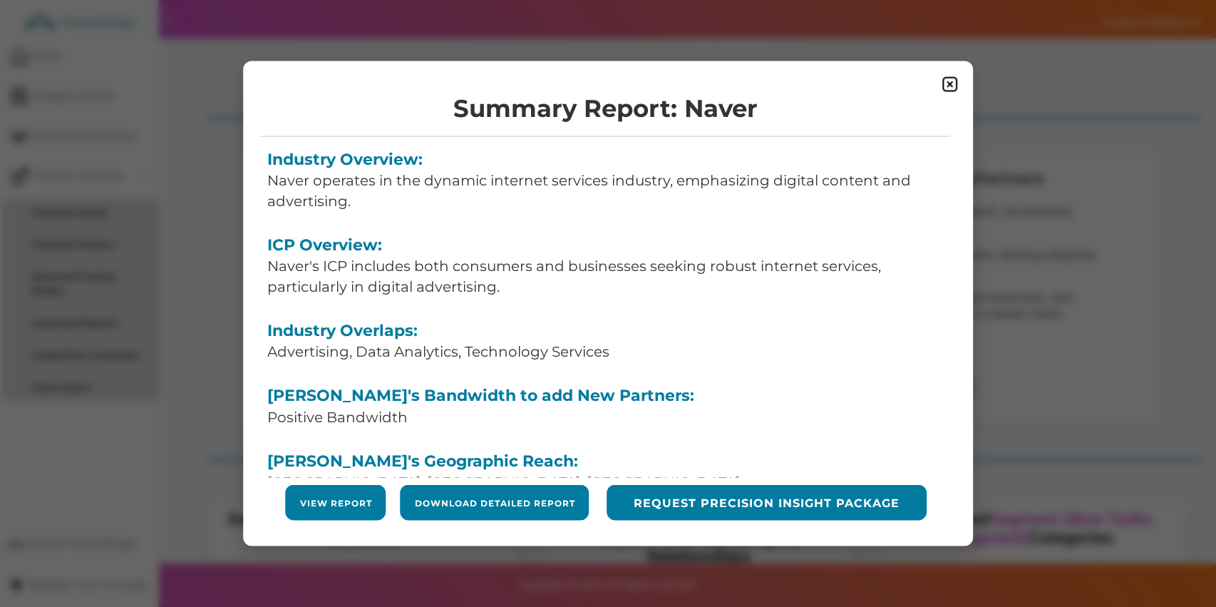
click at [936, 79] on span at bounding box center [950, 84] width 46 height 46
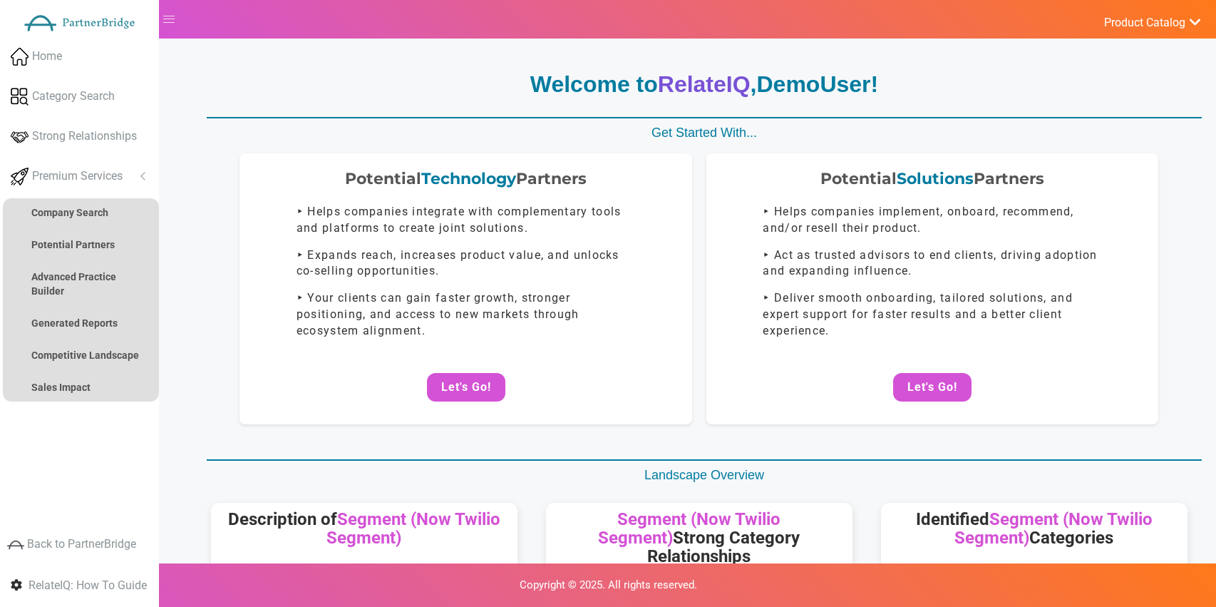
click at [943, 79] on p "Welcome to RelateIQ , DemoUser !" at bounding box center [704, 84] width 995 height 33
